Goal: Task Accomplishment & Management: Manage account settings

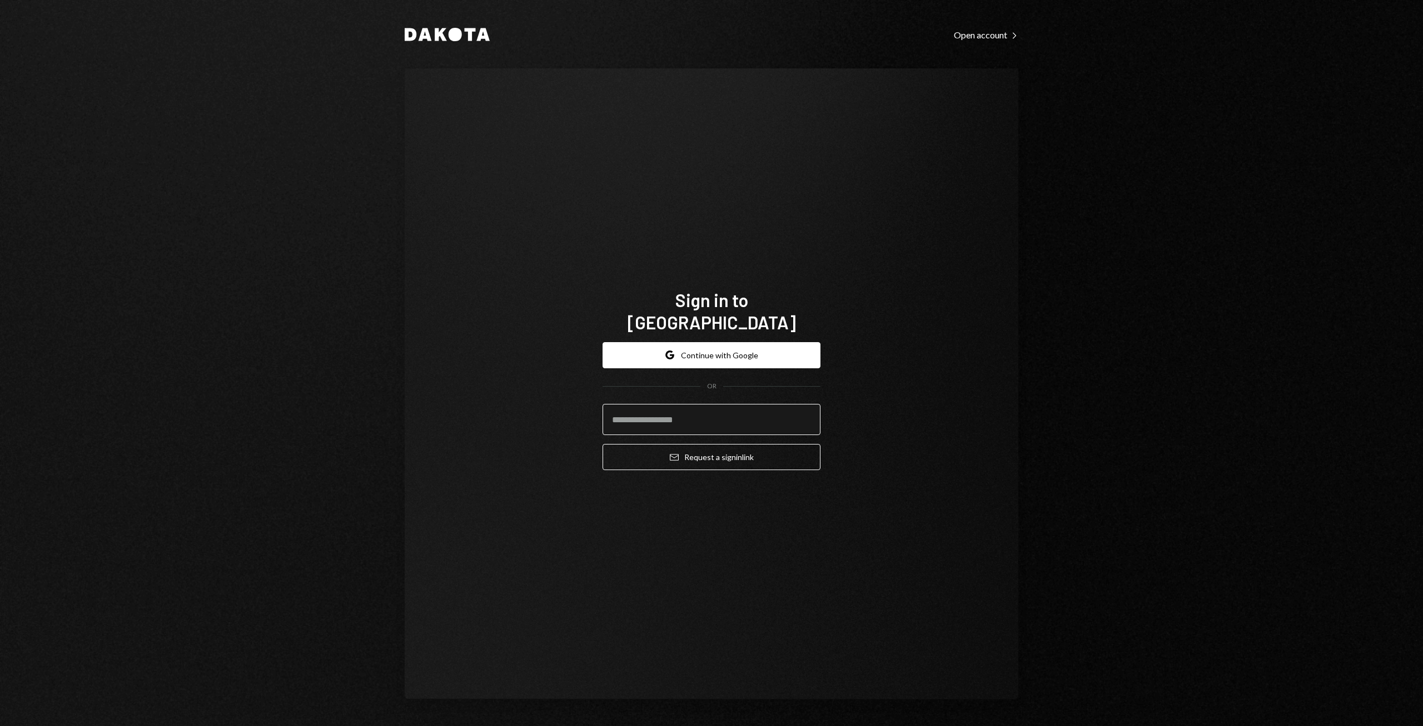
click at [632, 404] on input "email" at bounding box center [712, 419] width 218 height 31
type input "**********"
click at [686, 345] on button "Google Continue with Google" at bounding box center [712, 355] width 218 height 26
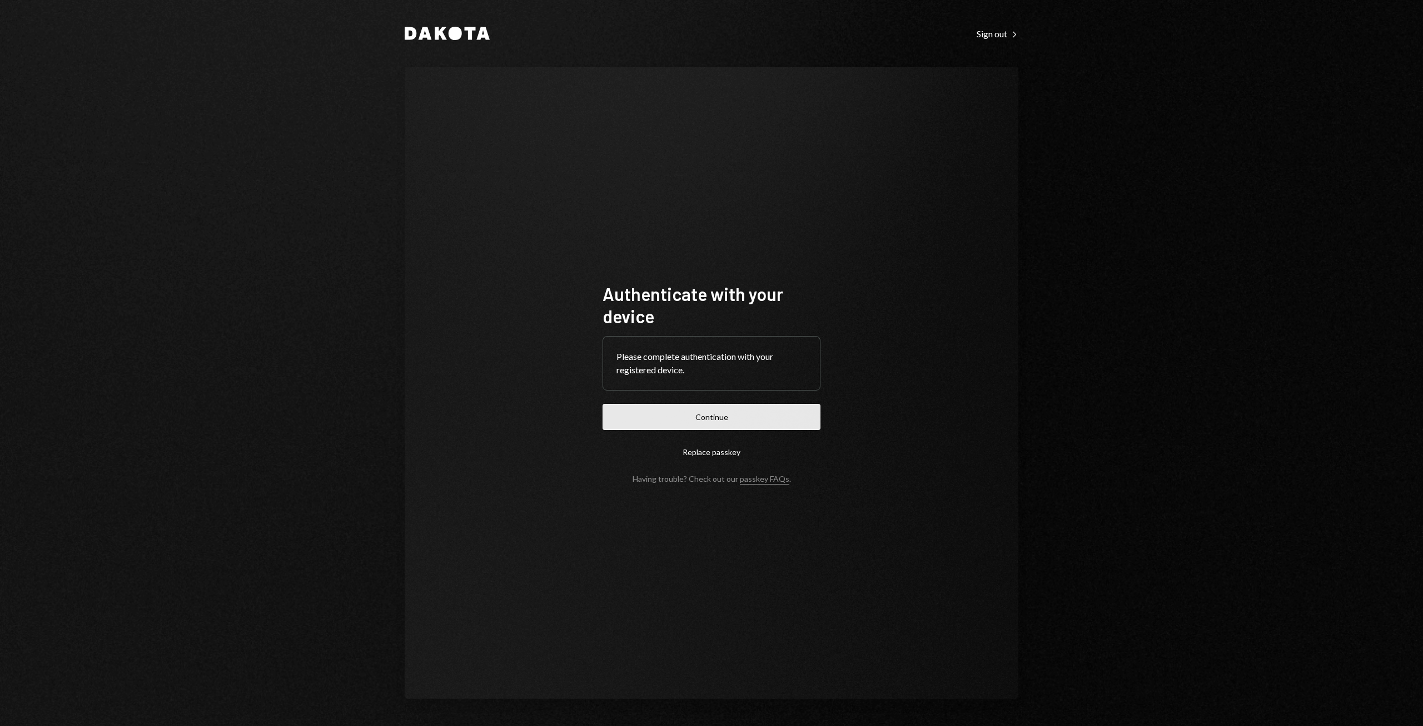
click at [728, 419] on button "Continue" at bounding box center [712, 417] width 218 height 26
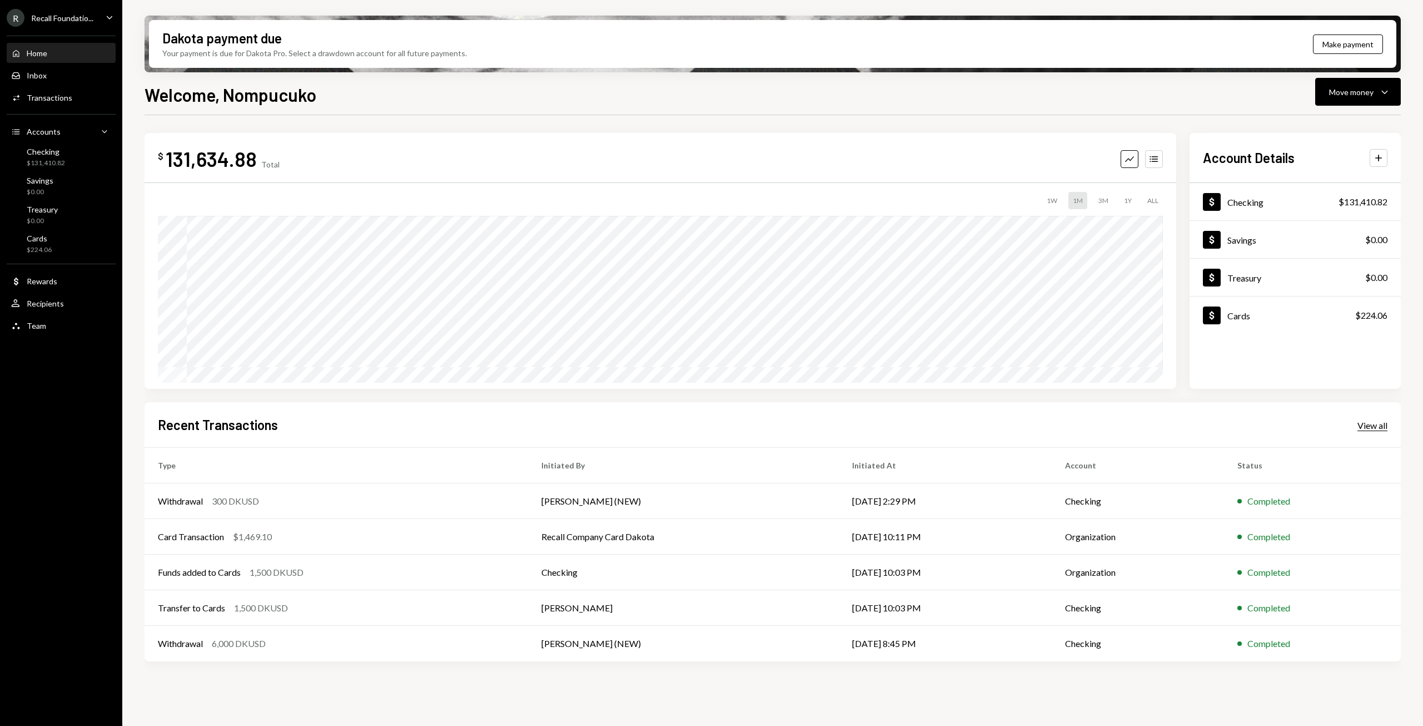
click at [1372, 423] on div "View all" at bounding box center [1373, 425] width 30 height 11
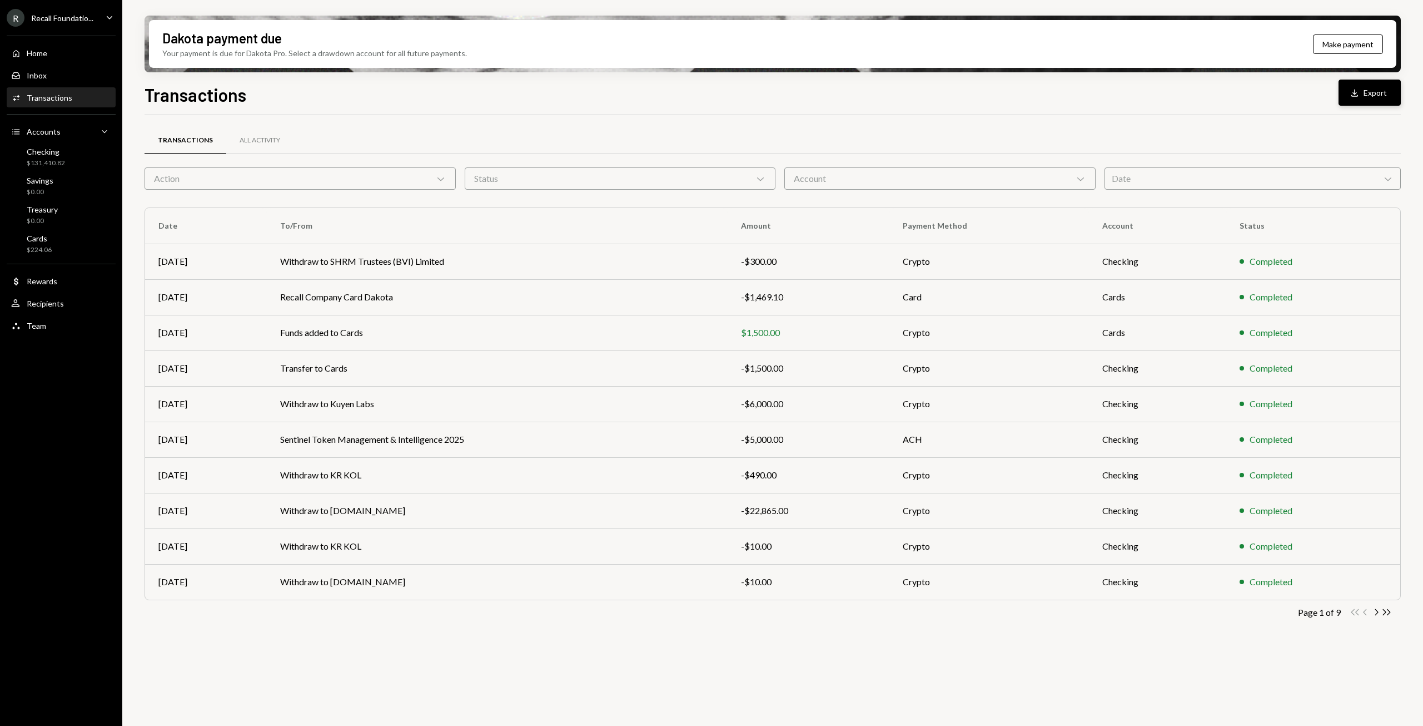
click at [1367, 93] on button "Download Export" at bounding box center [1370, 93] width 62 height 26
